Goal: Find specific page/section: Find specific page/section

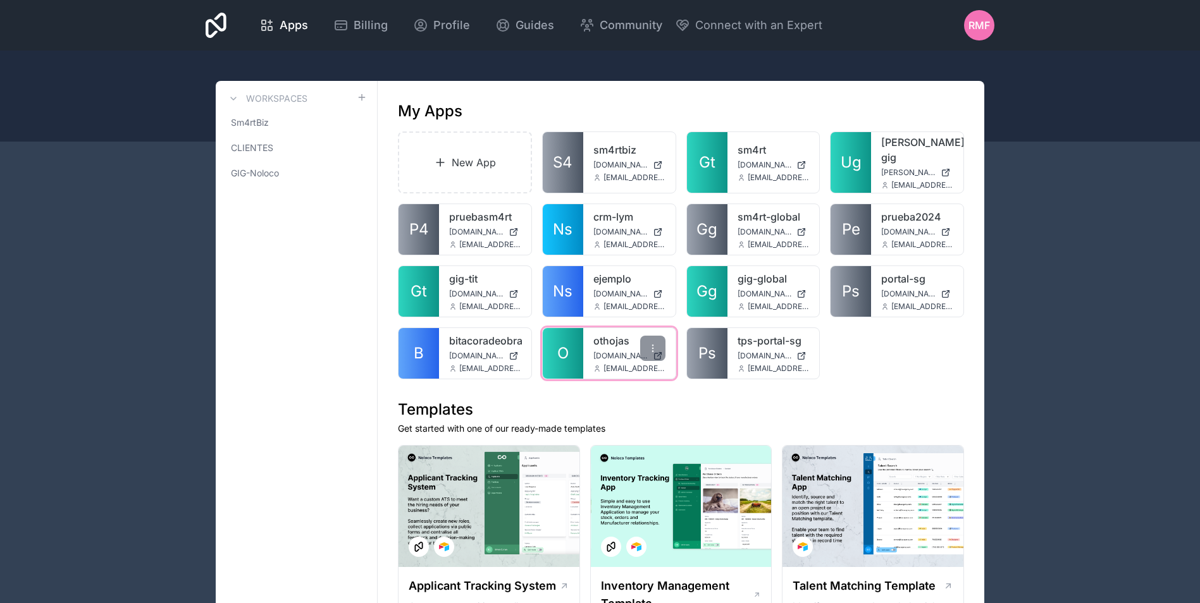
click at [554, 334] on link "O" at bounding box center [563, 353] width 40 height 51
click at [565, 353] on span "O" at bounding box center [562, 353] width 11 height 20
